Goal: Information Seeking & Learning: Find specific fact

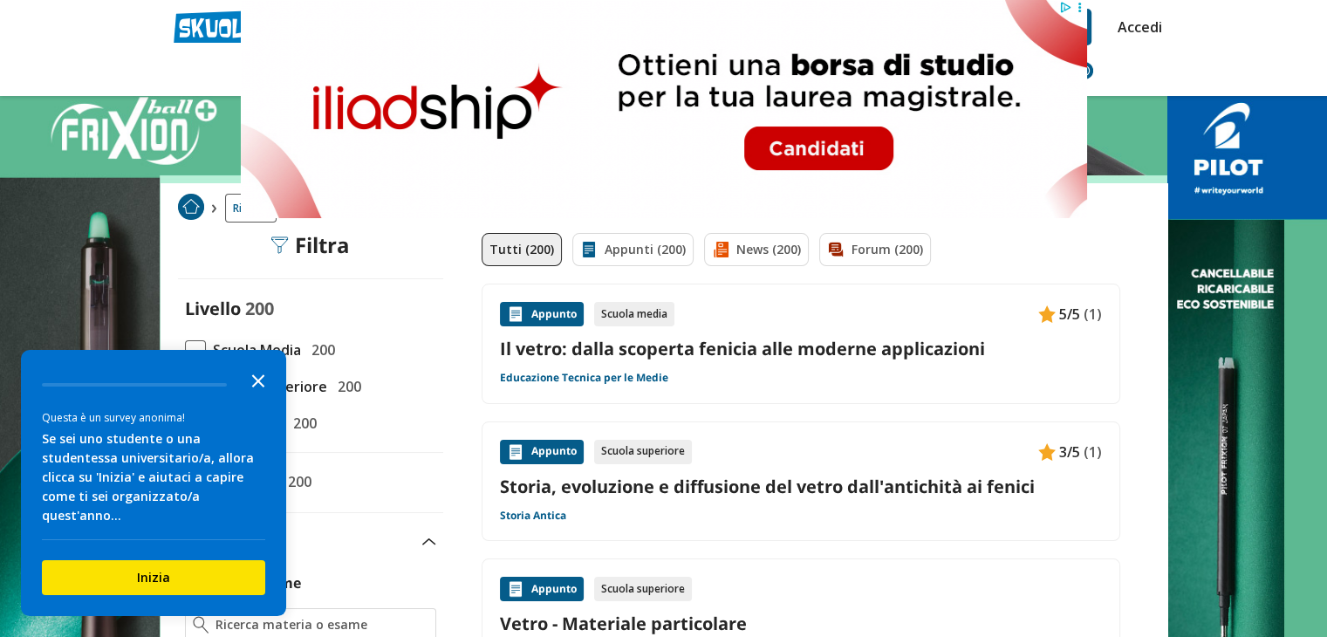
click at [255, 387] on polygon "Close the survey" at bounding box center [258, 380] width 13 height 13
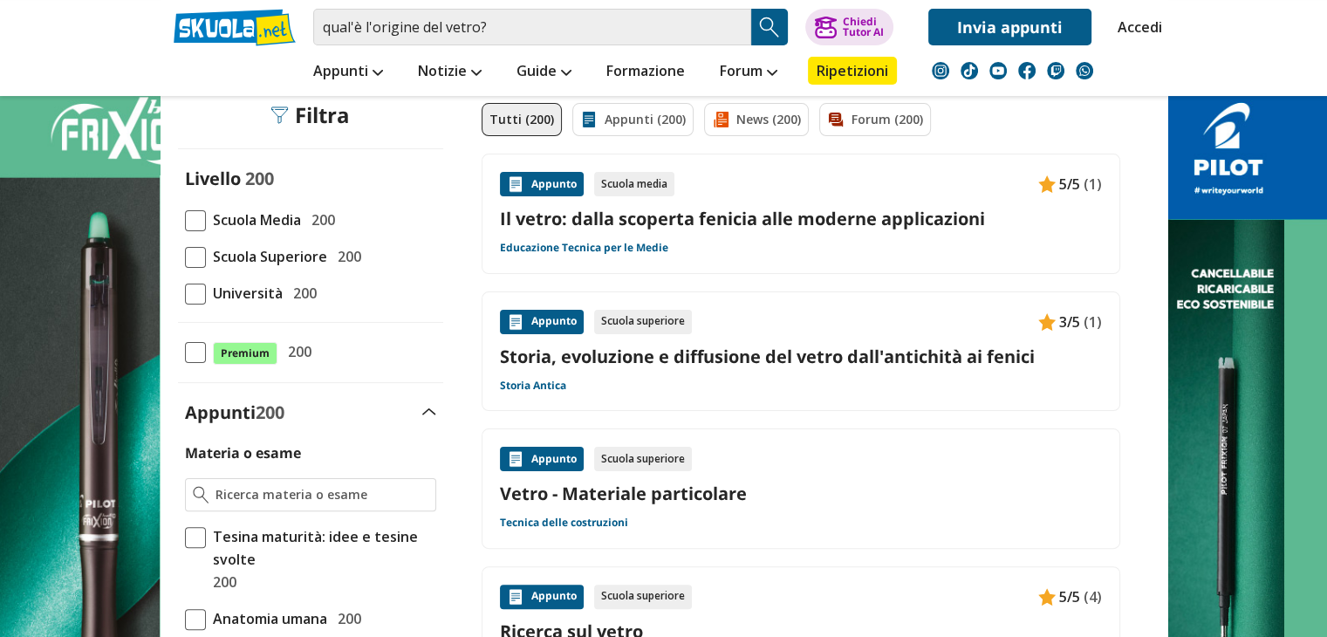
scroll to position [262, 0]
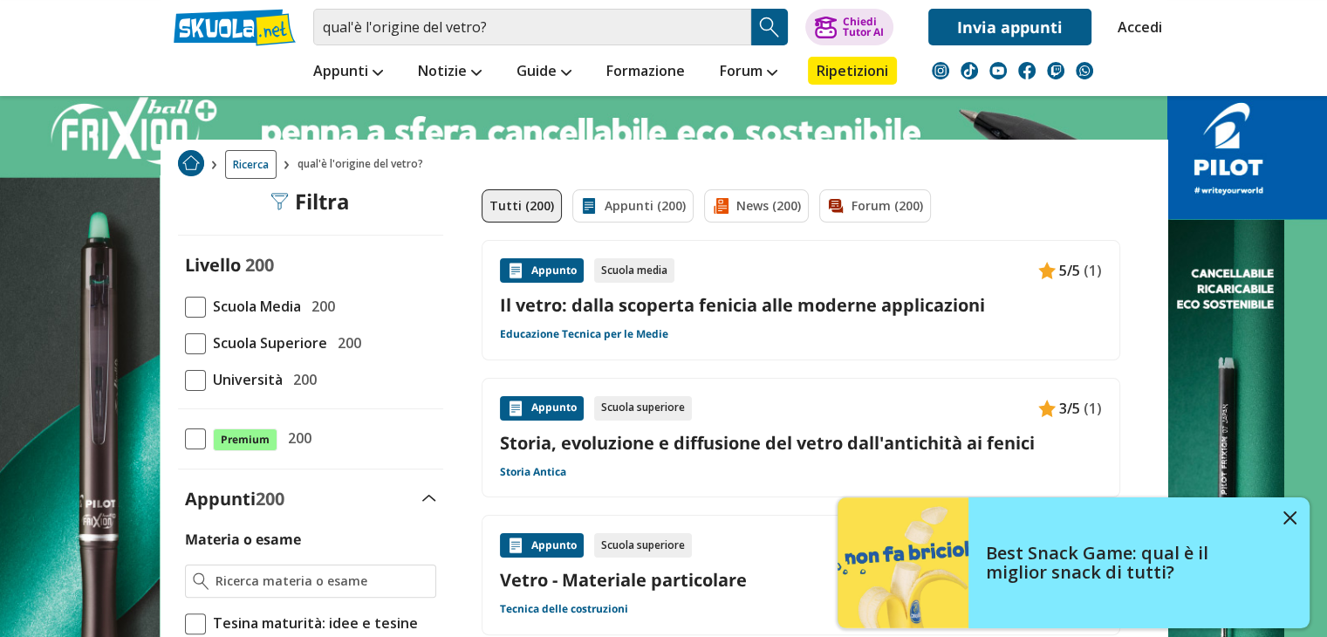
click at [874, 294] on link "Il vetro: dalla scoperta fenicia alle moderne applicazioni" at bounding box center [801, 305] width 602 height 24
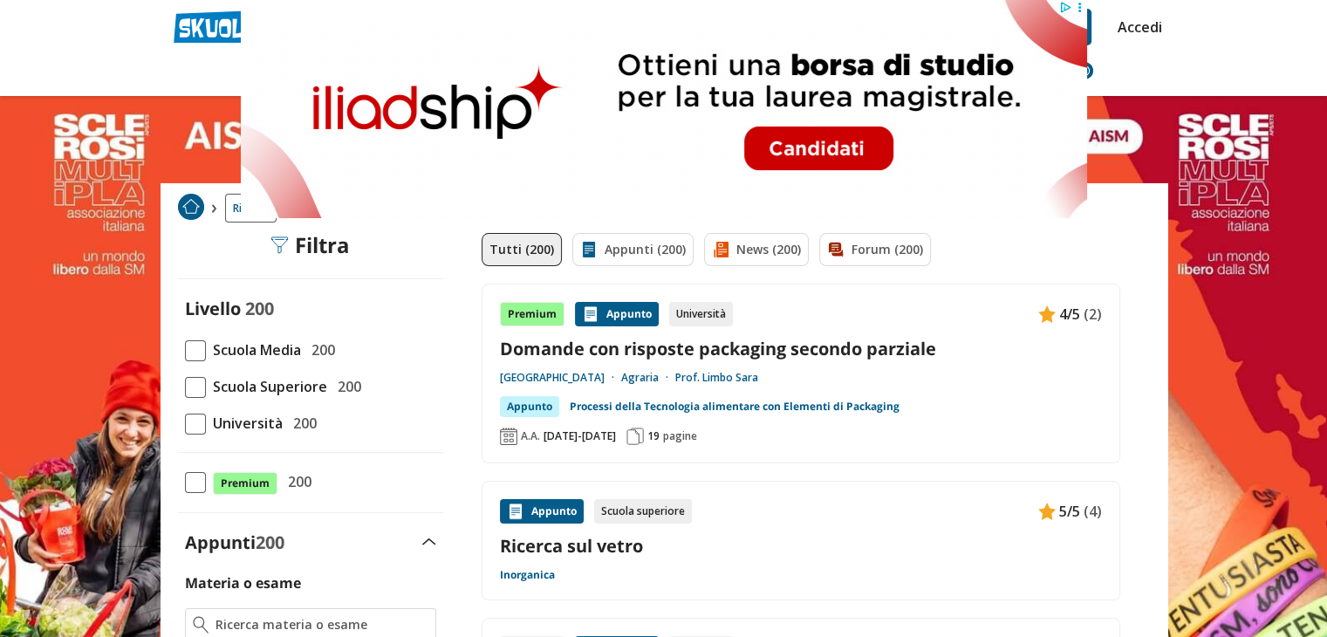
click at [147, 74] on header "qual è la materia prima del vetro Trova un tutor esperto su questo argomento Ch…" at bounding box center [663, 48] width 1327 height 96
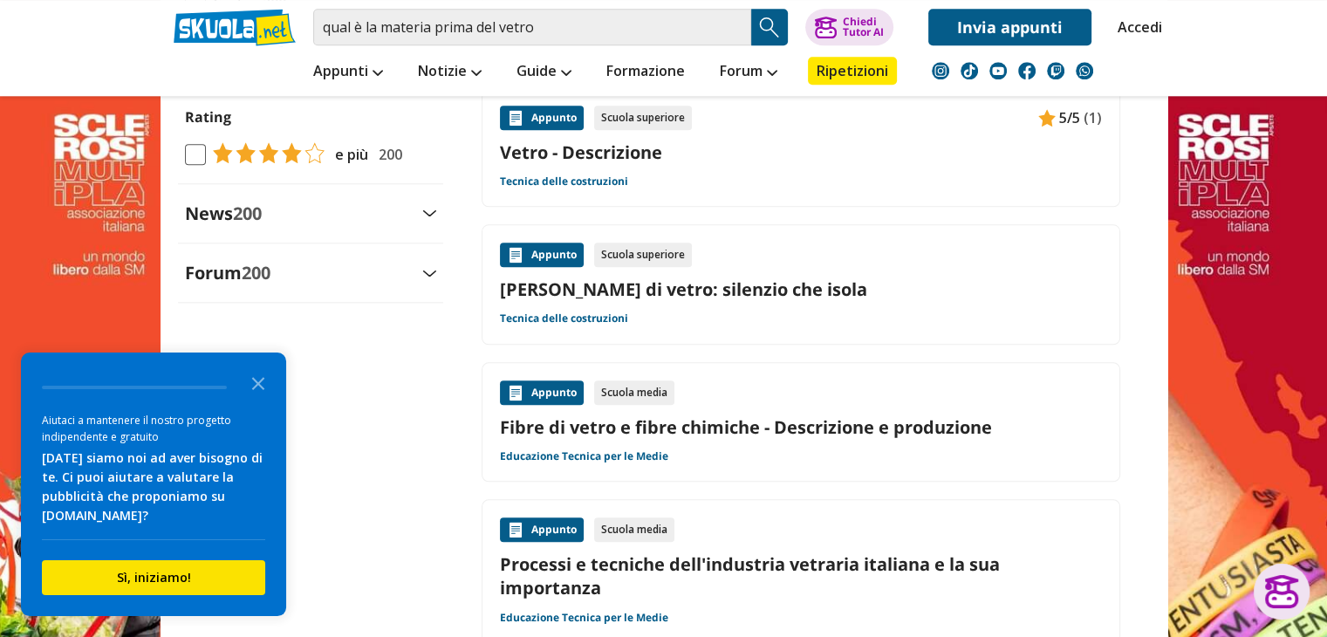
scroll to position [1885, 0]
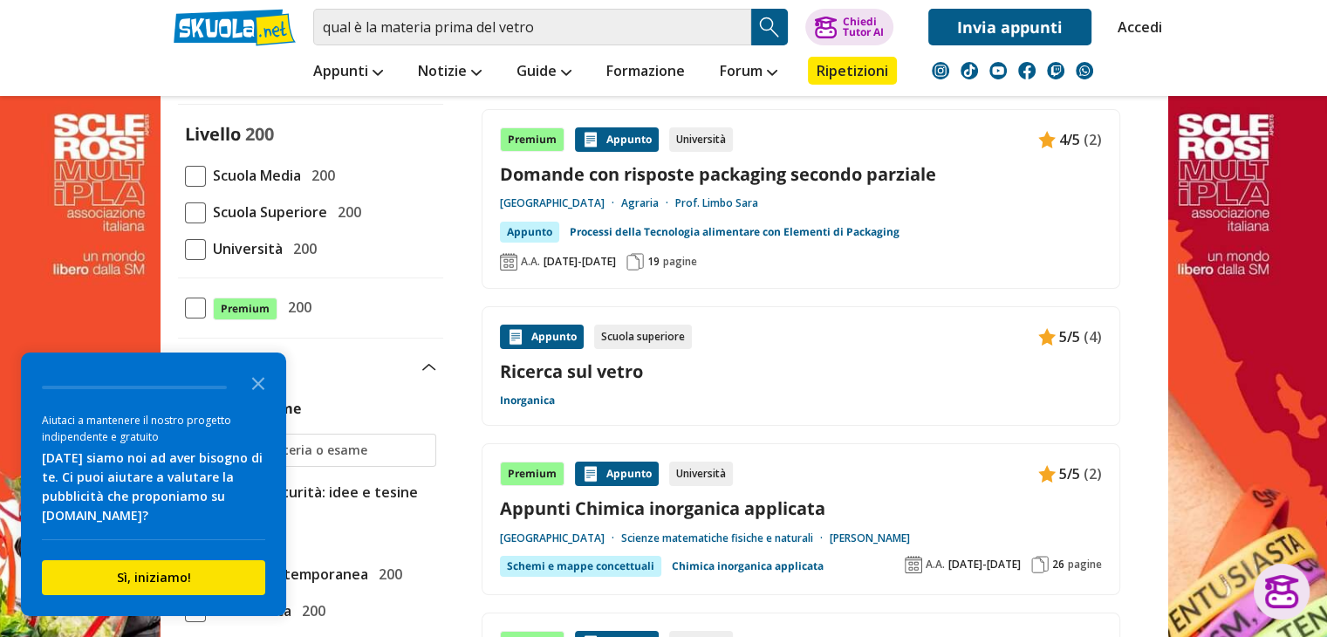
scroll to position [262, 0]
